Goal: Transaction & Acquisition: Purchase product/service

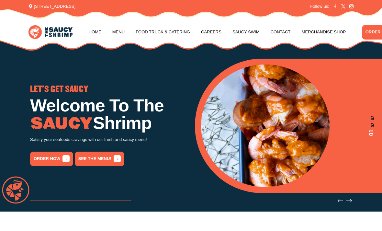
click at [101, 157] on link "See the menu!" at bounding box center [100, 159] width 50 height 15
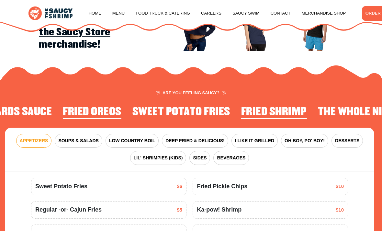
scroll to position [563, 0]
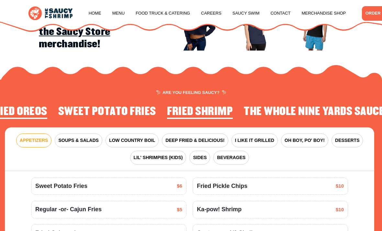
click at [210, 135] on button "DEEP FRIED & DELICIOUS!" at bounding box center [195, 140] width 66 height 14
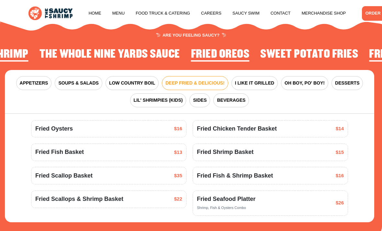
scroll to position [623, 0]
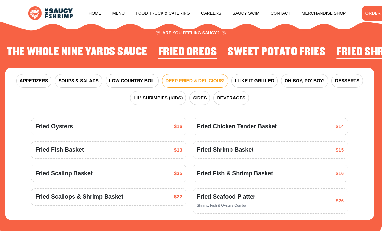
click at [167, 96] on span "LIL' SHRIMPIES (KIDS)" at bounding box center [158, 98] width 49 height 7
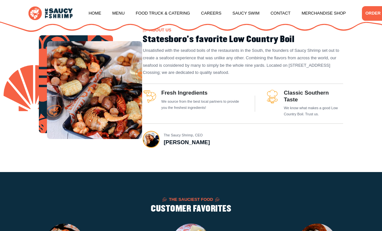
scroll to position [208, 0]
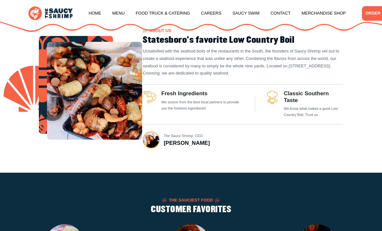
click at [113, 8] on link "Menu" at bounding box center [118, 13] width 12 height 25
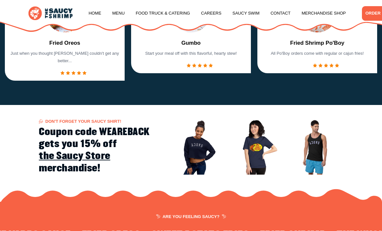
click at [96, 13] on link "Home" at bounding box center [95, 13] width 13 height 25
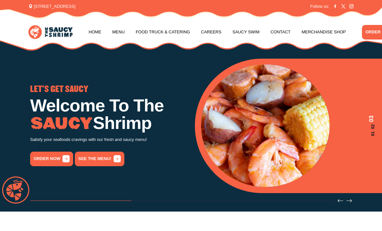
click at [52, 156] on link "order now" at bounding box center [51, 159] width 43 height 15
